Goal: Task Accomplishment & Management: Use online tool/utility

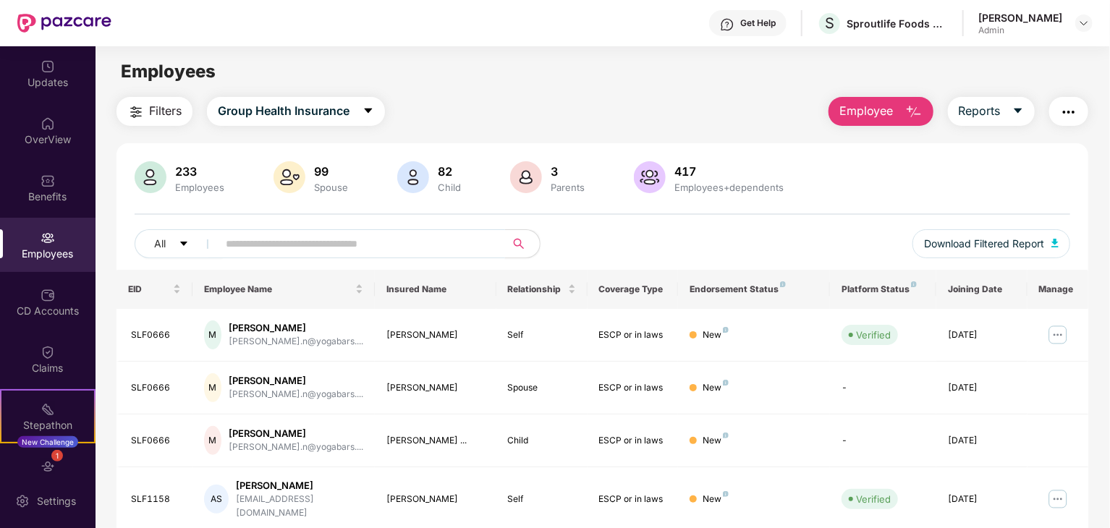
click at [316, 239] on input "text" at bounding box center [356, 244] width 260 height 22
type input "*****"
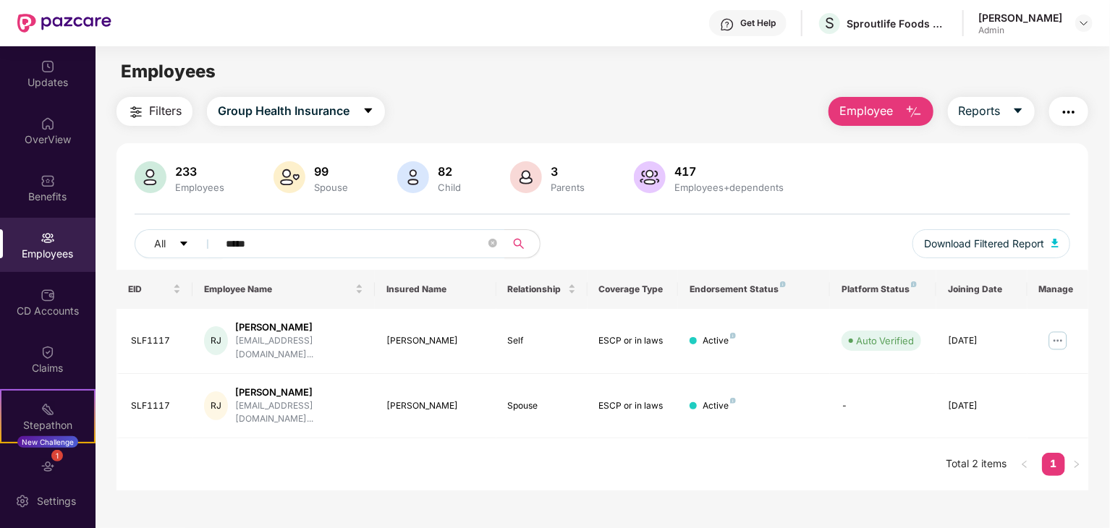
click at [852, 111] on span "Employee" at bounding box center [867, 111] width 54 height 18
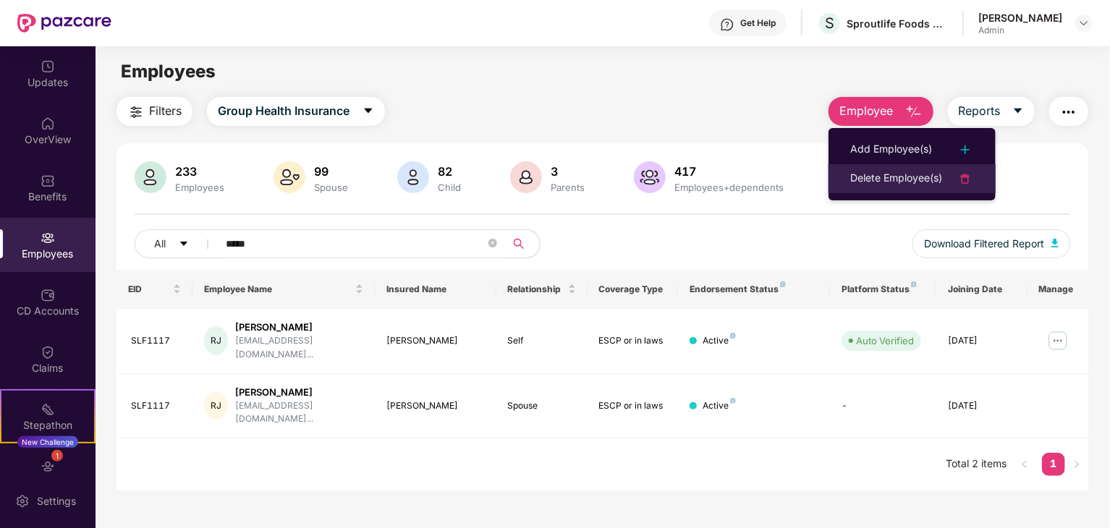
click at [869, 177] on div "Delete Employee(s)" at bounding box center [896, 178] width 92 height 17
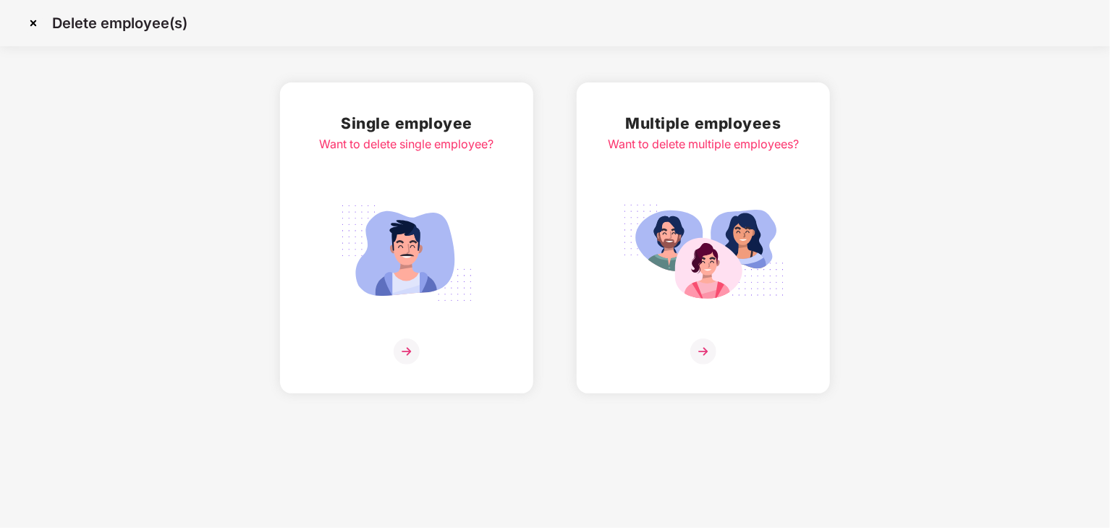
click at [685, 198] on img at bounding box center [703, 253] width 162 height 113
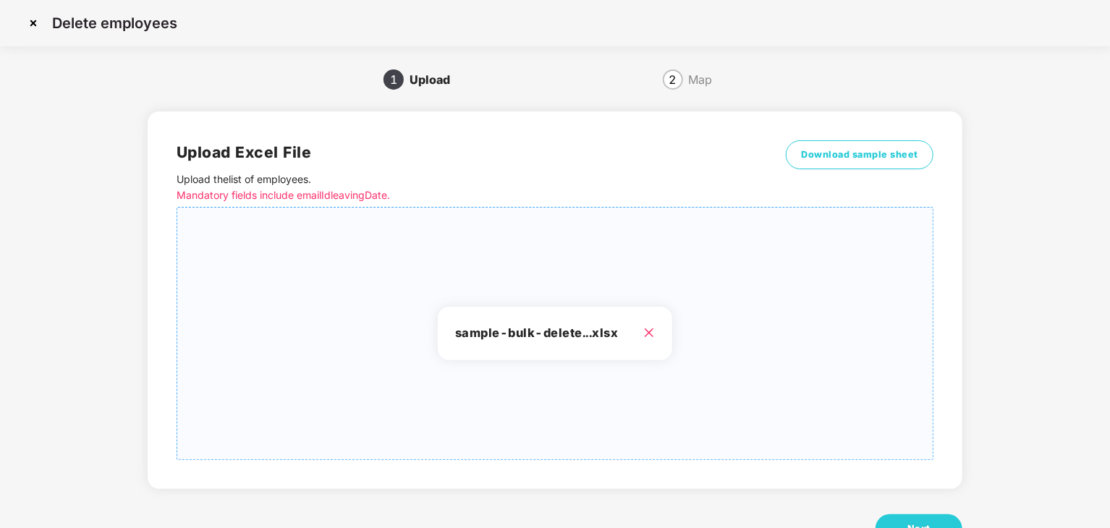
scroll to position [51, 0]
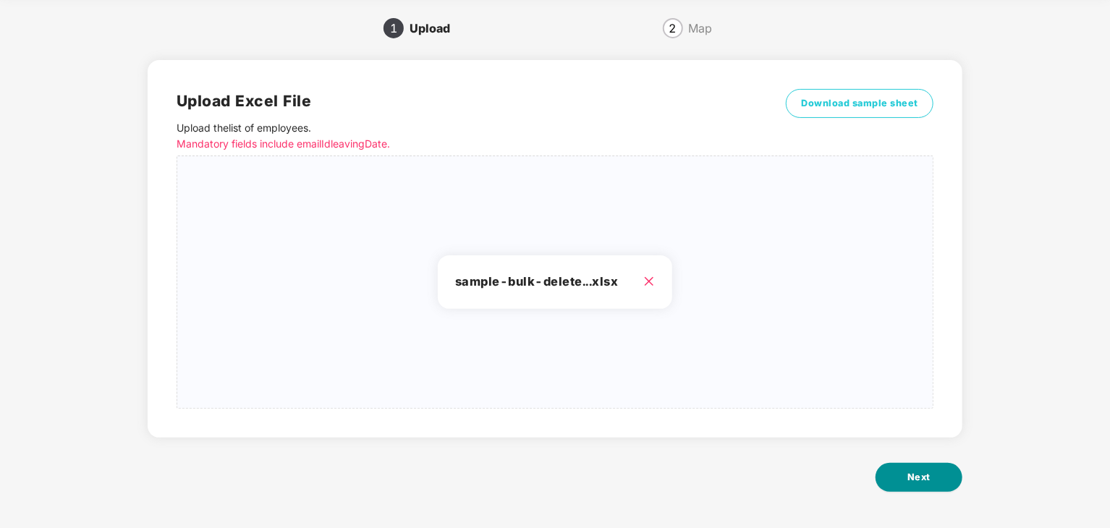
click at [909, 487] on button "Next" at bounding box center [919, 477] width 87 height 29
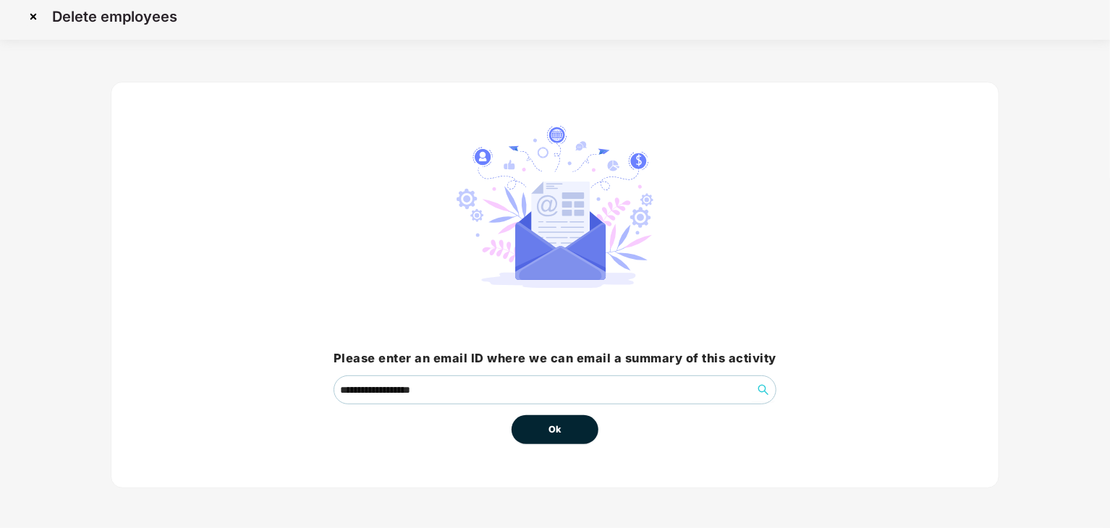
scroll to position [0, 0]
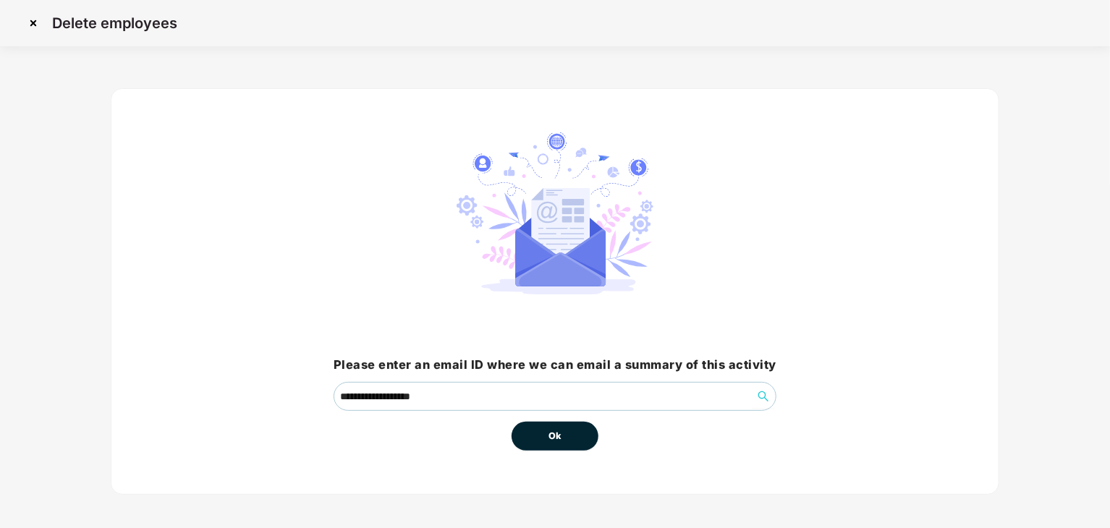
click at [551, 445] on button "Ok" at bounding box center [555, 436] width 87 height 29
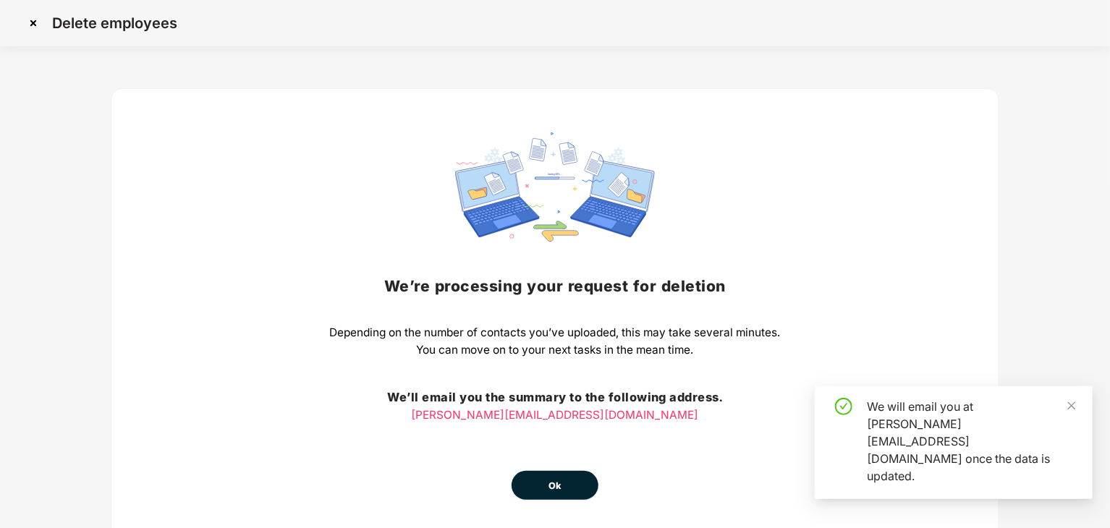
click at [558, 483] on span "Ok" at bounding box center [555, 486] width 13 height 14
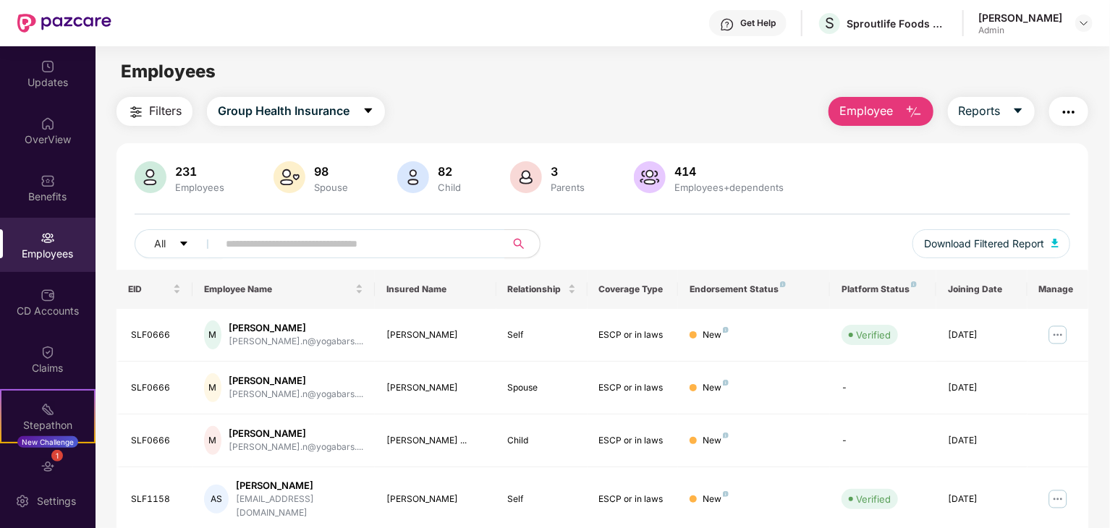
click at [487, 119] on div "Filters Group Health Insurance Employee Reports" at bounding box center [603, 111] width 972 height 29
